Goal: Information Seeking & Learning: Find contact information

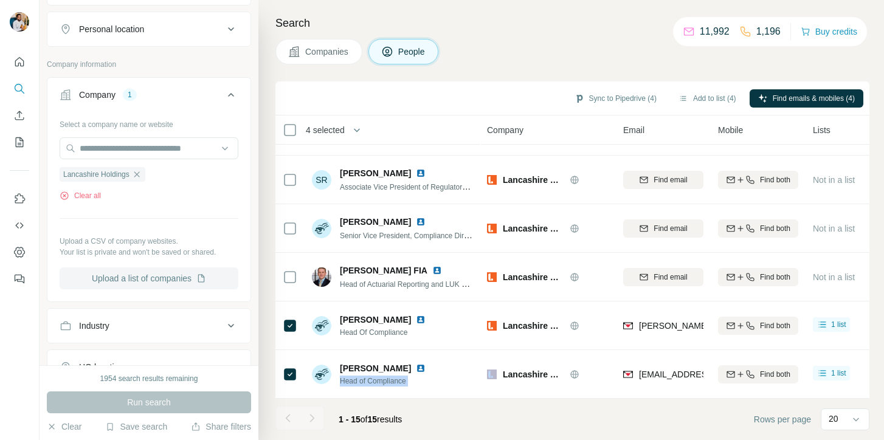
scroll to position [529, 0]
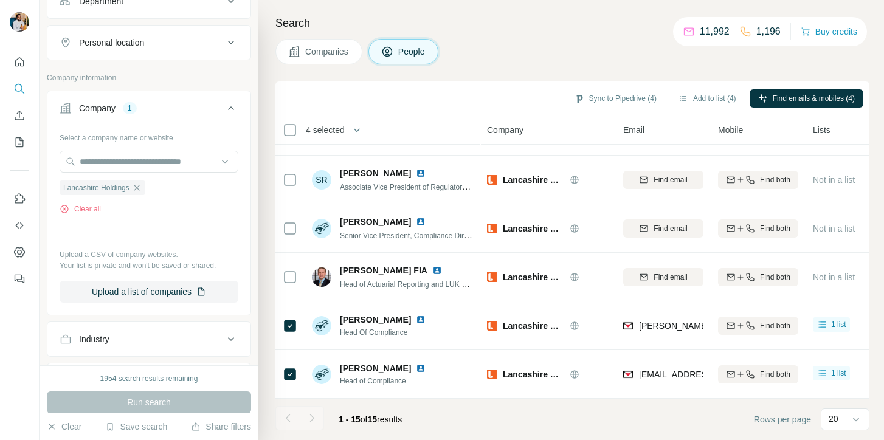
click at [147, 198] on div "Lancashire Holdings Clear all" at bounding box center [149, 194] width 179 height 42
click at [141, 192] on icon "button" at bounding box center [137, 188] width 10 height 10
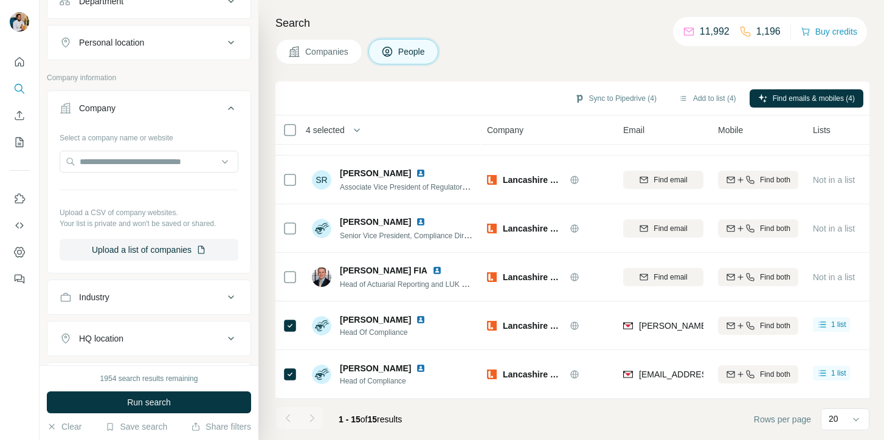
click at [140, 176] on div "Select a company name or website Upload a CSV of company websites. Your list is…" at bounding box center [149, 194] width 179 height 133
click at [139, 167] on input "text" at bounding box center [149, 162] width 179 height 22
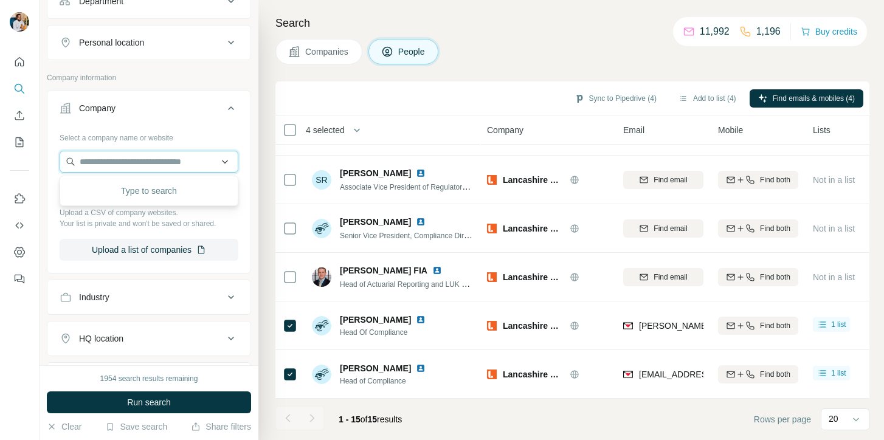
paste input "**********"
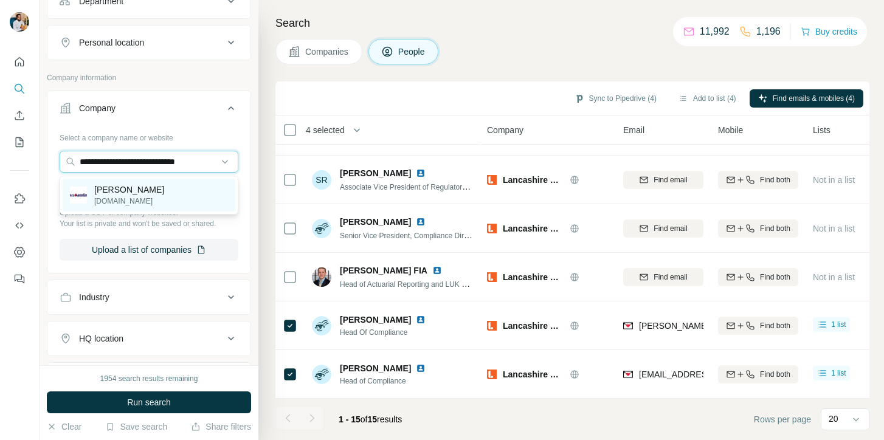
type input "**********"
click at [152, 198] on div "[PERSON_NAME][DOMAIN_NAME]" at bounding box center [149, 195] width 173 height 33
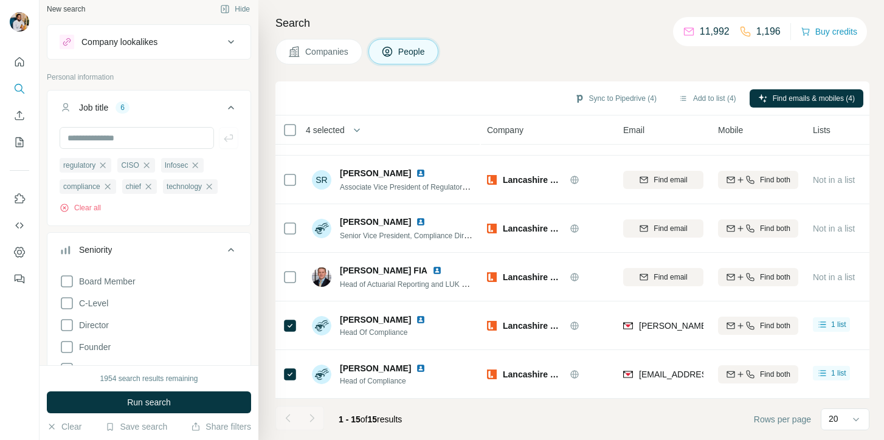
scroll to position [8, 0]
click at [148, 139] on input "text" at bounding box center [137, 138] width 154 height 22
click at [142, 117] on button "Job title 6" at bounding box center [148, 109] width 203 height 34
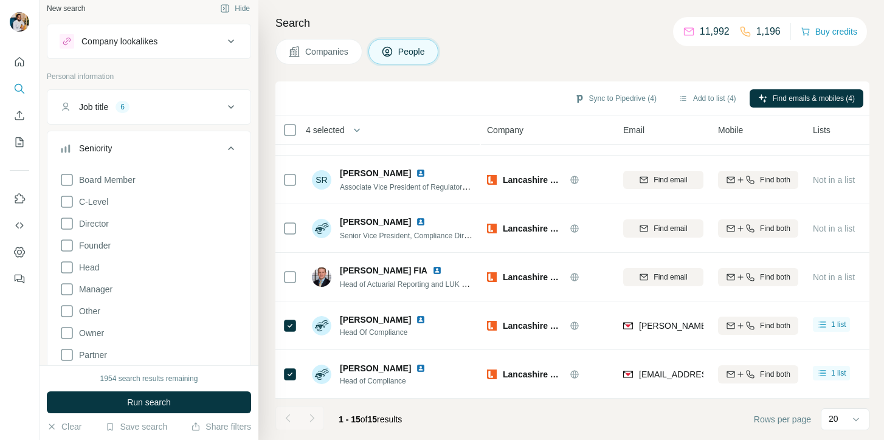
click at [142, 114] on button "Job title 6" at bounding box center [148, 106] width 203 height 29
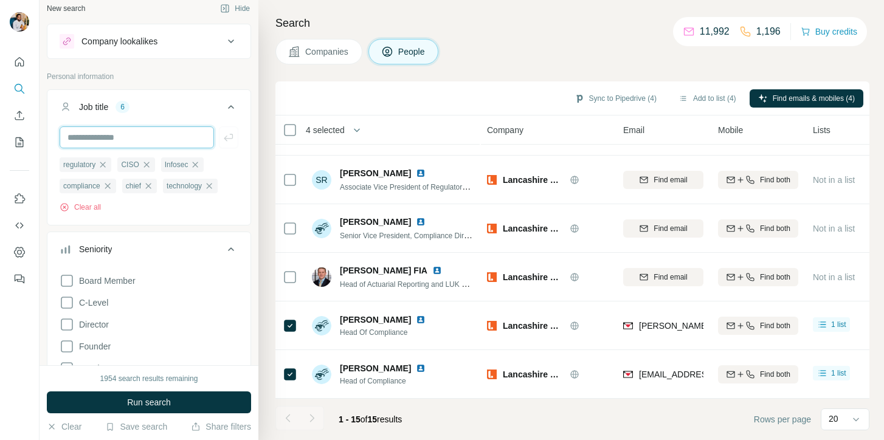
click at [136, 134] on input "text" at bounding box center [137, 138] width 154 height 22
type input "****"
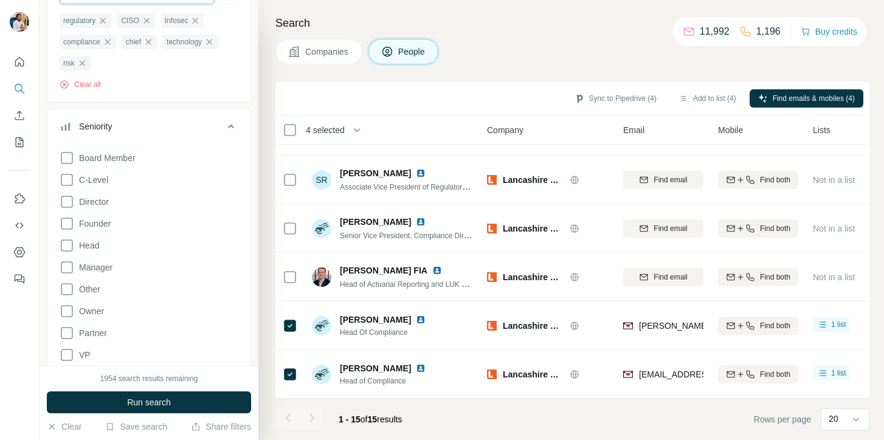
scroll to position [153, 0]
click at [97, 266] on span "Manager" at bounding box center [93, 266] width 38 height 12
click at [90, 248] on span "Head" at bounding box center [86, 244] width 25 height 12
click at [110, 162] on span "Board Member" at bounding box center [104, 157] width 61 height 12
click at [96, 201] on span "Director" at bounding box center [91, 201] width 35 height 12
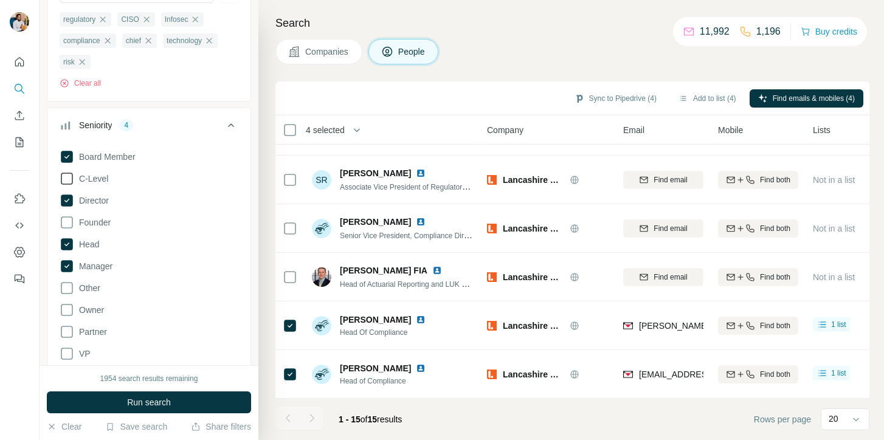
click at [92, 179] on span "C-Level" at bounding box center [91, 179] width 34 height 12
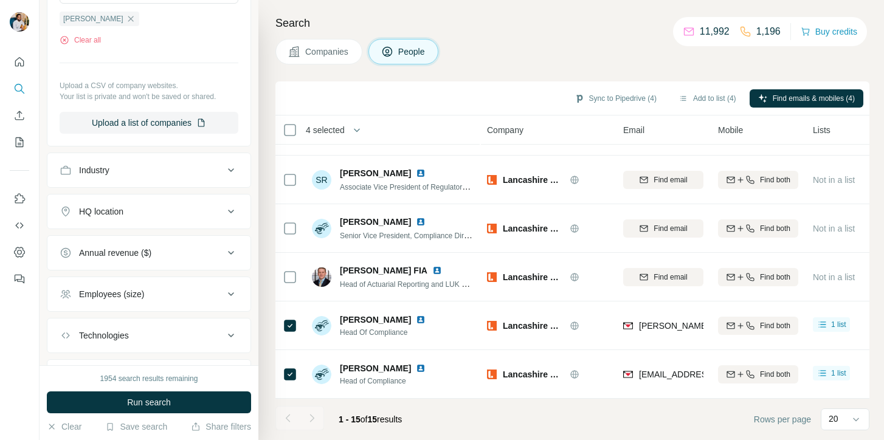
scroll to position [957, 0]
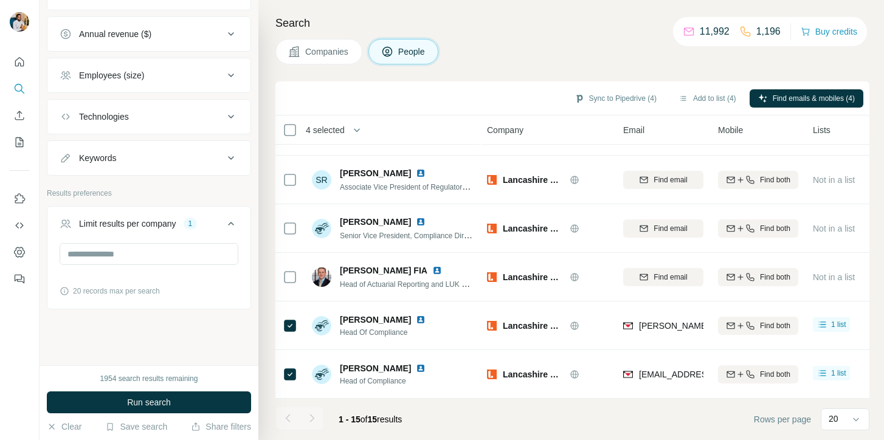
click at [120, 391] on div "1954 search results remaining Run search Clear Save search Share filters" at bounding box center [149, 403] width 219 height 75
click at [120, 401] on button "Run search" at bounding box center [149, 403] width 204 height 22
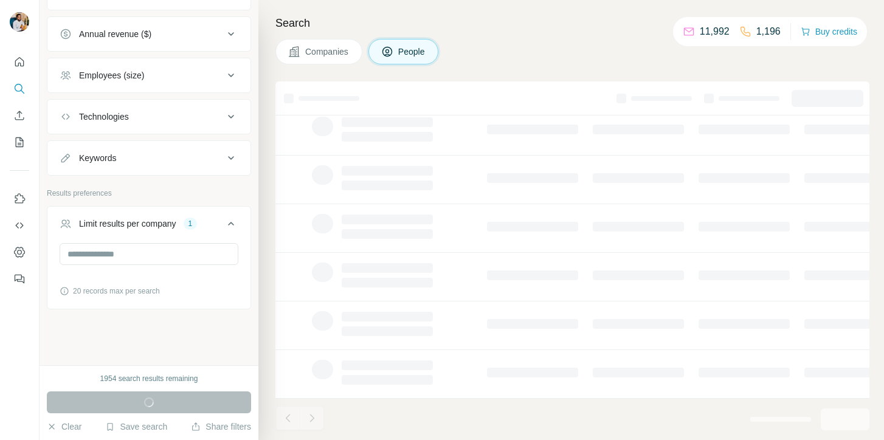
scroll to position [476, 0]
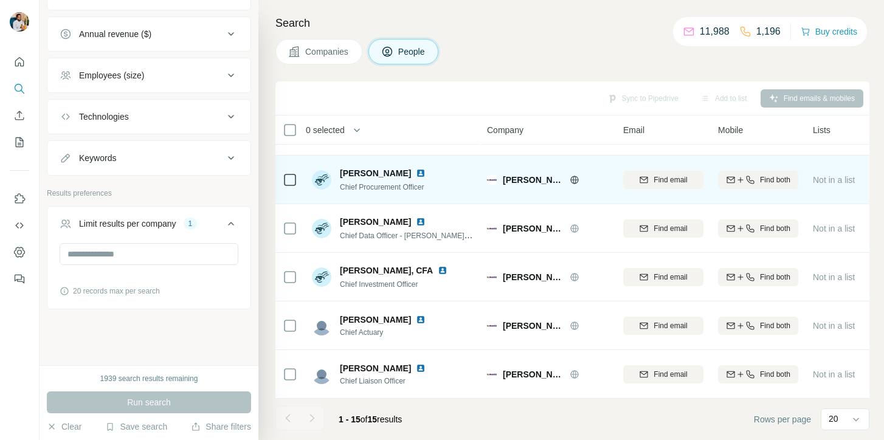
click at [350, 170] on span "[PERSON_NAME]" at bounding box center [375, 173] width 71 height 12
copy span "[PERSON_NAME]"
click at [411, 186] on span "Chief Procurement Officer" at bounding box center [382, 187] width 85 height 9
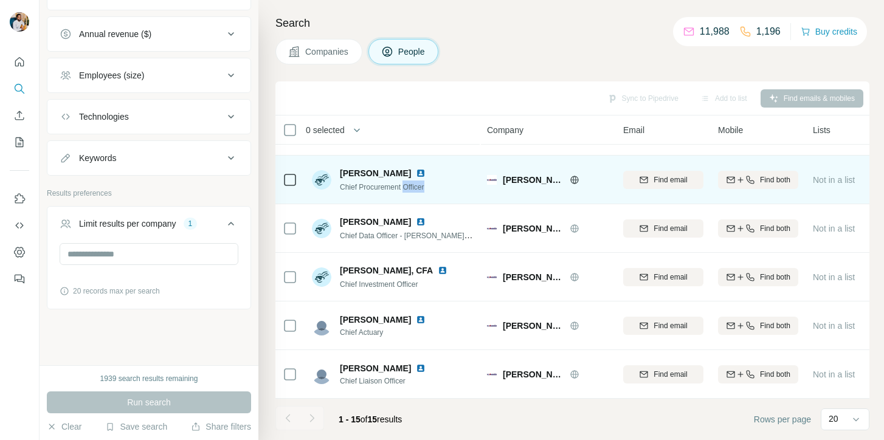
click at [411, 186] on span "Chief Procurement Officer" at bounding box center [382, 187] width 85 height 9
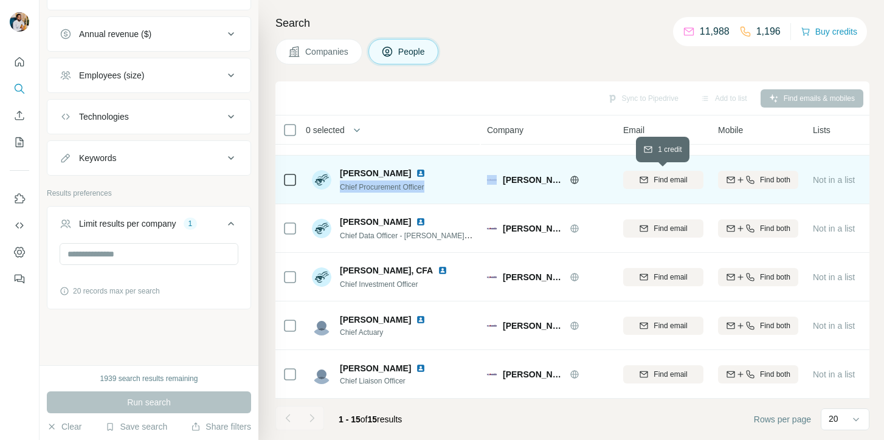
click at [681, 186] on button "Find email" at bounding box center [663, 180] width 80 height 18
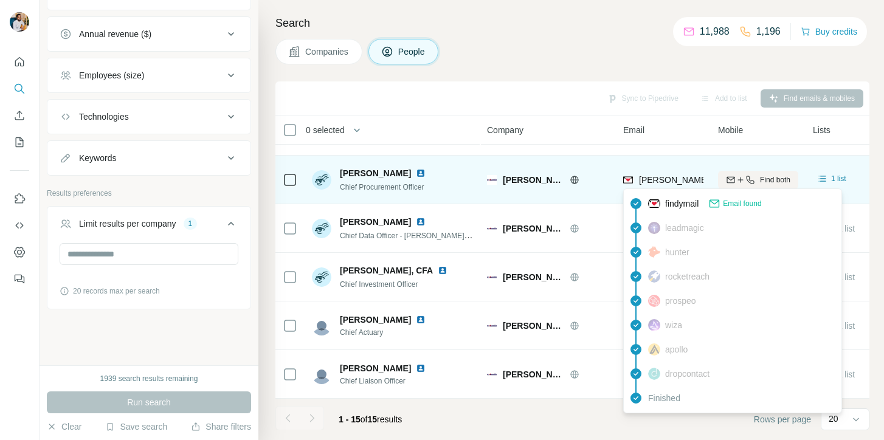
click at [651, 181] on span "[PERSON_NAME][EMAIL_ADDRESS][PERSON_NAME][DOMAIN_NAME]" at bounding box center [781, 180] width 285 height 10
copy tr "[PERSON_NAME][EMAIL_ADDRESS][PERSON_NAME][DOMAIN_NAME]"
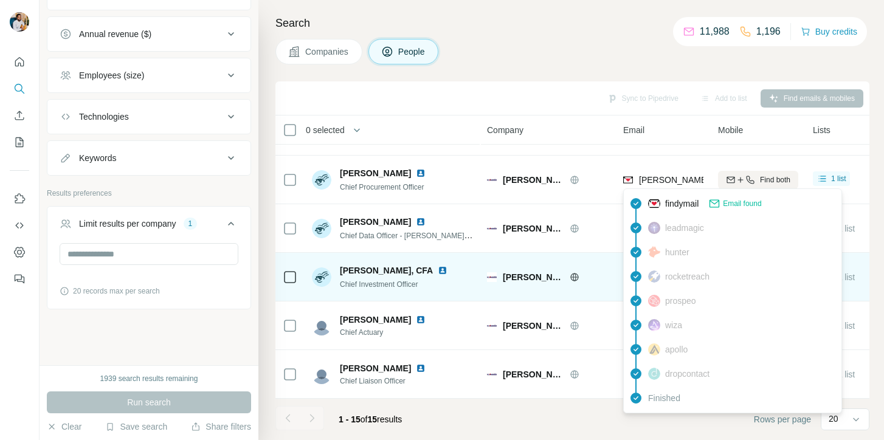
click at [401, 286] on span "Chief Investment Officer" at bounding box center [379, 284] width 78 height 9
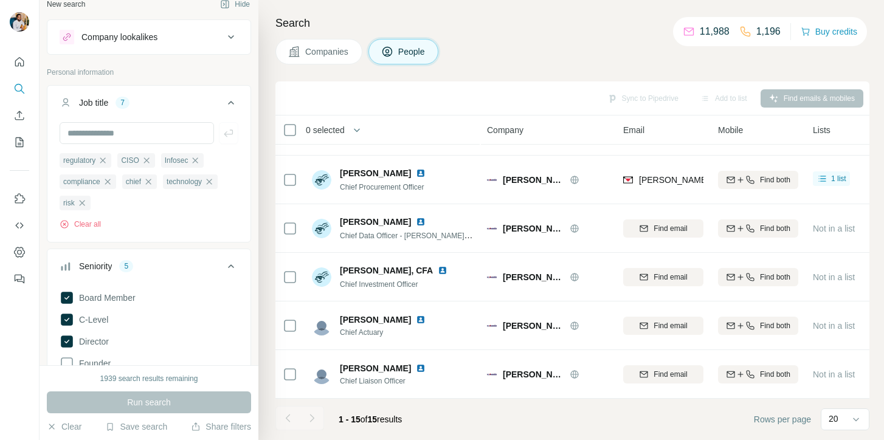
scroll to position [13, 0]
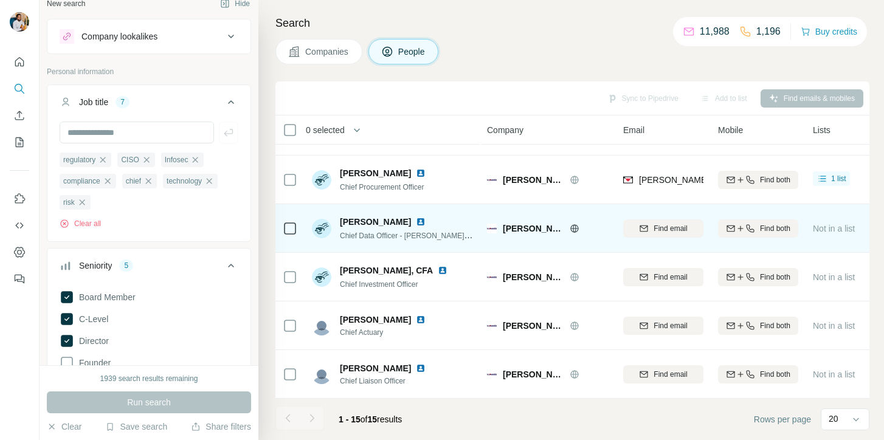
click at [354, 224] on span "[PERSON_NAME]" at bounding box center [375, 222] width 71 height 12
copy span "[PERSON_NAME]"
click at [661, 234] on button "Find email" at bounding box center [663, 229] width 80 height 18
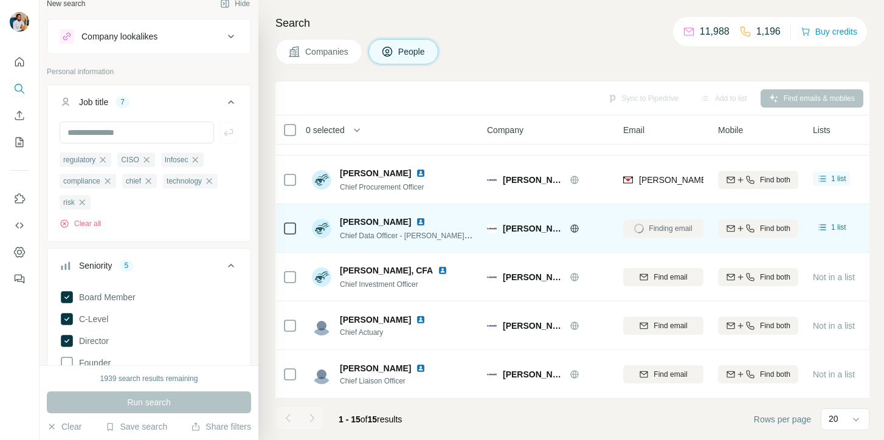
click at [426, 235] on span "Chief Data Officer - [PERSON_NAME] Underwriting Ltd" at bounding box center [429, 236] width 179 height 10
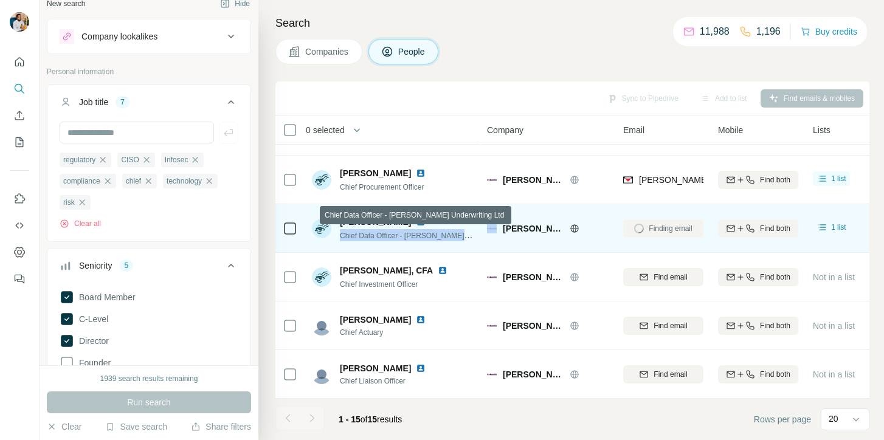
click at [426, 235] on span "Chief Data Officer - [PERSON_NAME] Underwriting Ltd" at bounding box center [429, 236] width 179 height 10
copy span "Chief Data Officer - [PERSON_NAME] Underwriting Ltd"
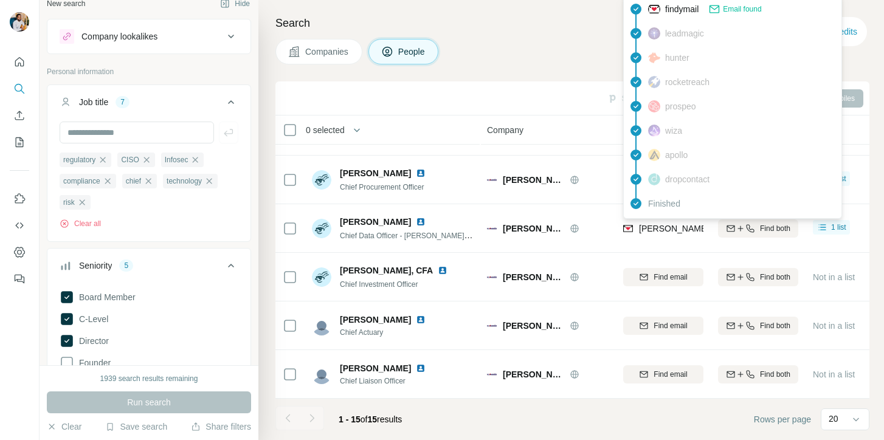
click at [662, 229] on span "[PERSON_NAME][EMAIL_ADDRESS][PERSON_NAME][DOMAIN_NAME]" at bounding box center [781, 229] width 285 height 10
copy tr "[PERSON_NAME][EMAIL_ADDRESS][PERSON_NAME][DOMAIN_NAME]"
click at [127, 135] on input "text" at bounding box center [137, 133] width 154 height 22
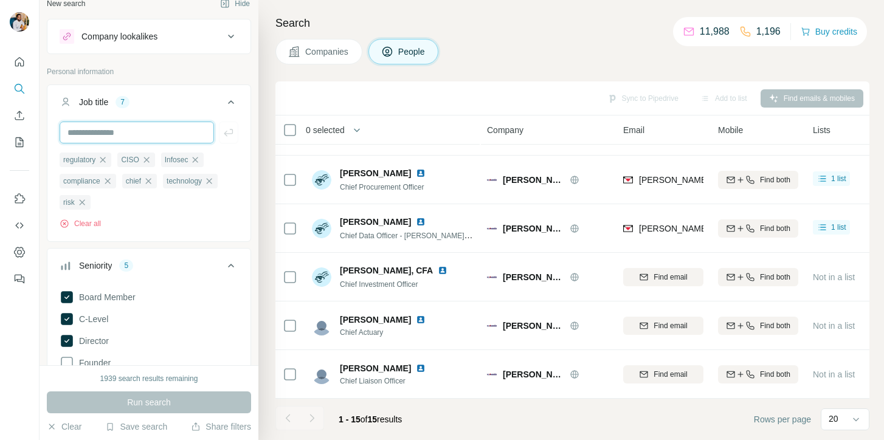
paste input "**********"
type input "**********"
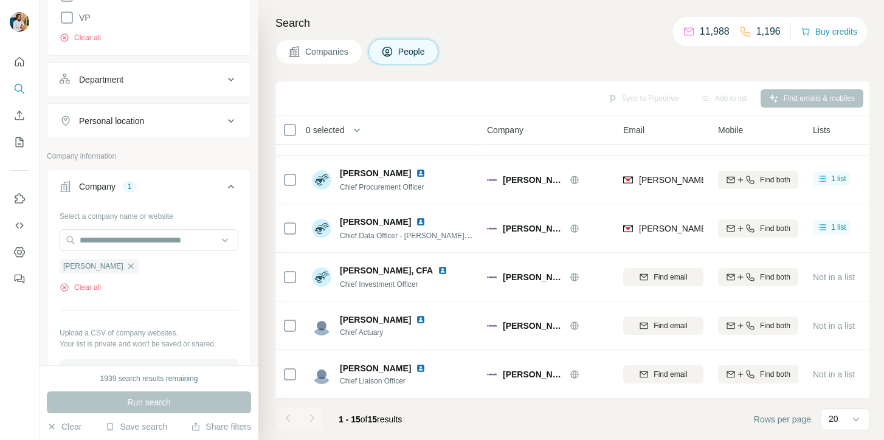
scroll to position [517, 0]
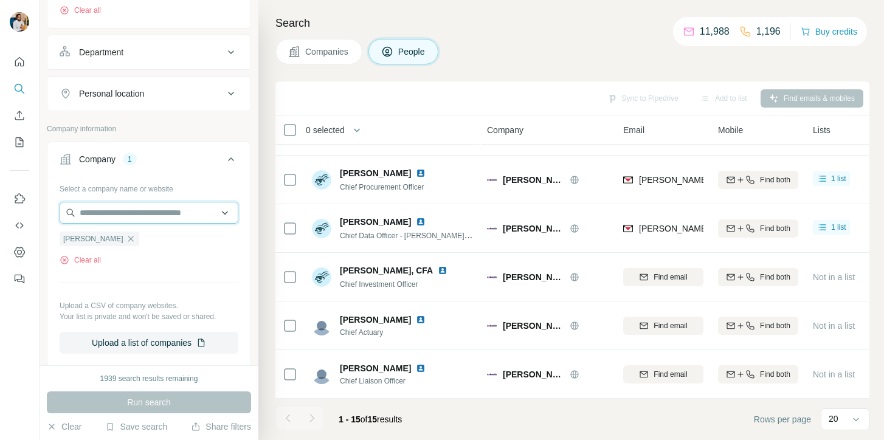
click at [114, 213] on input "text" at bounding box center [149, 213] width 179 height 22
click at [142, 283] on hr at bounding box center [149, 283] width 179 height 1
click at [89, 265] on button "Clear all" at bounding box center [80, 260] width 41 height 11
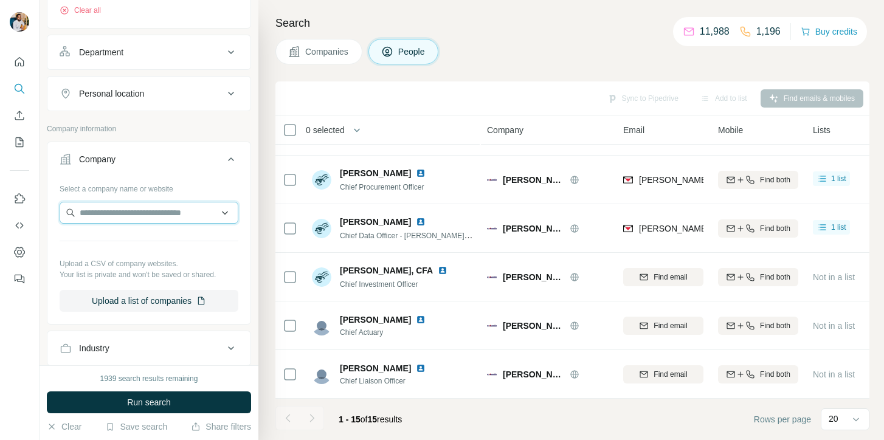
click at [133, 211] on input "text" at bounding box center [149, 213] width 179 height 22
paste input "**********"
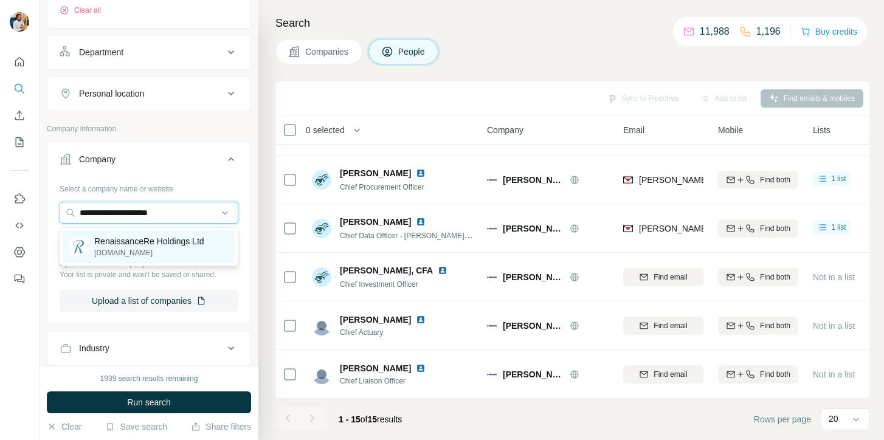
type input "**********"
click at [145, 260] on div "RenaissanceRe Holdings Ltd [DOMAIN_NAME]" at bounding box center [149, 247] width 173 height 33
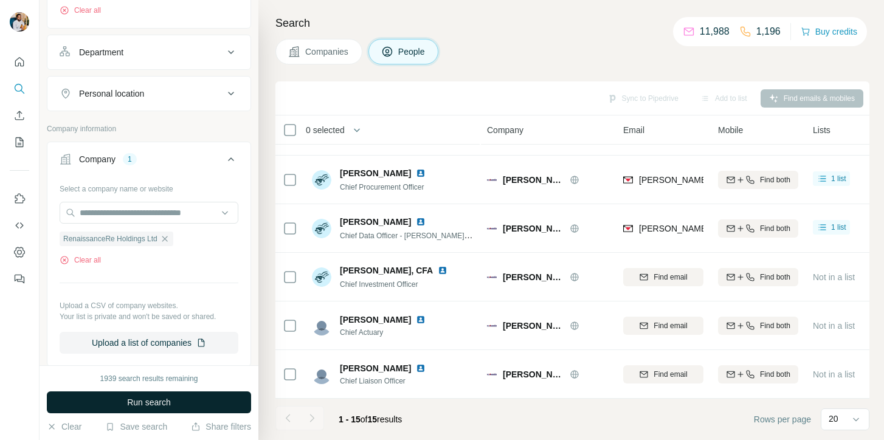
click at [128, 397] on span "Run search" at bounding box center [149, 403] width 44 height 12
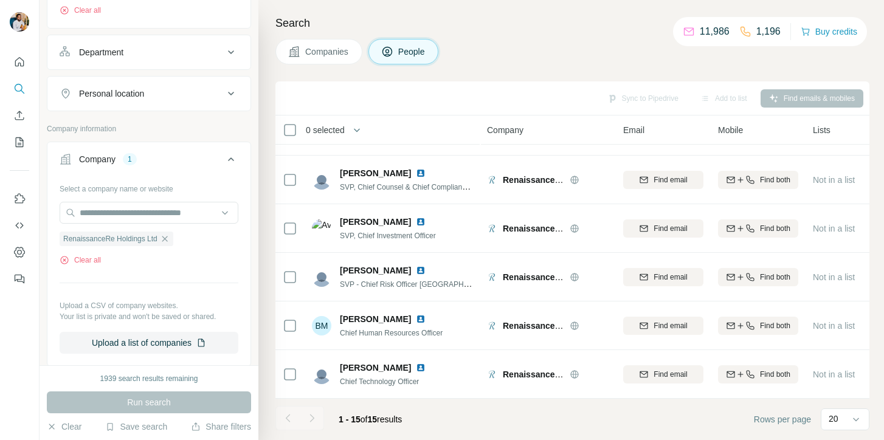
scroll to position [476, 0]
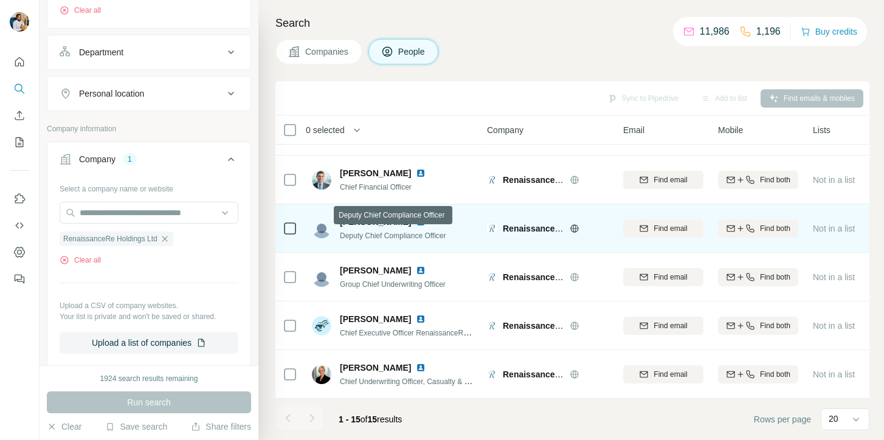
click at [392, 234] on span "Deputy Chief Compliance Officer" at bounding box center [393, 236] width 106 height 9
click at [409, 241] on div "[PERSON_NAME] Deputy Chief Compliance Officer" at bounding box center [393, 228] width 162 height 33
click at [416, 224] on img at bounding box center [421, 222] width 10 height 10
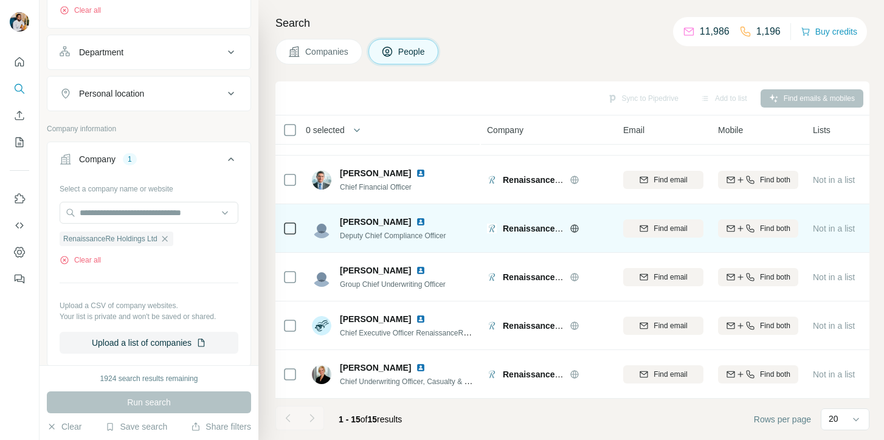
click at [411, 237] on span "Deputy Chief Compliance Officer" at bounding box center [393, 236] width 106 height 9
copy span "Deputy Chief Compliance Officer"
click at [389, 240] on span "Deputy Chief Compliance Officer" at bounding box center [393, 236] width 106 height 9
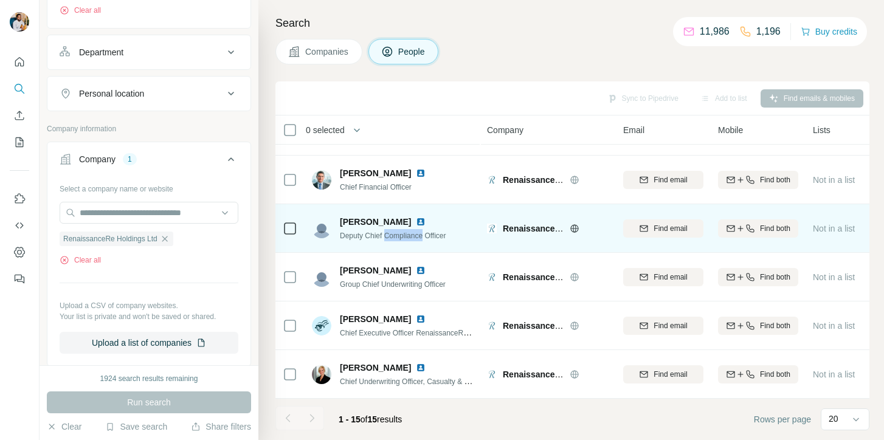
click at [389, 240] on span "Deputy Chief Compliance Officer" at bounding box center [393, 236] width 106 height 9
click at [380, 219] on span "[PERSON_NAME]" at bounding box center [375, 222] width 71 height 12
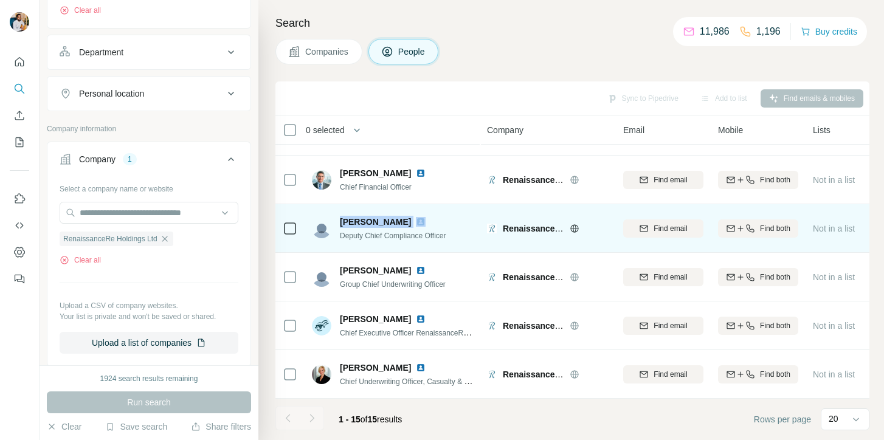
copy span "[PERSON_NAME]"
click at [675, 229] on span "Find email" at bounding box center [670, 228] width 33 height 11
click at [416, 224] on img at bounding box center [421, 222] width 10 height 10
